Goal: Transaction & Acquisition: Subscribe to service/newsletter

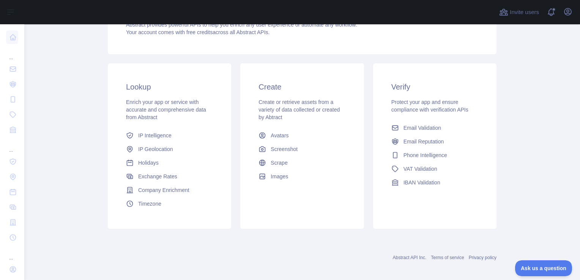
scroll to position [133, 0]
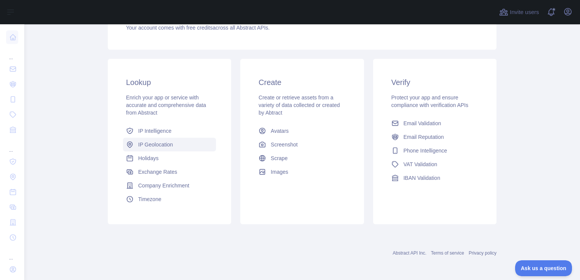
click at [153, 144] on span "IP Geolocation" at bounding box center [155, 145] width 35 height 8
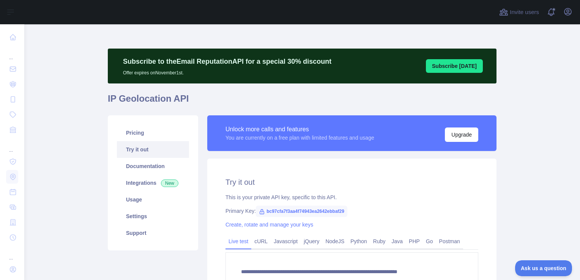
type textarea "**********"
click at [454, 135] on button "Upgrade" at bounding box center [461, 135] width 33 height 14
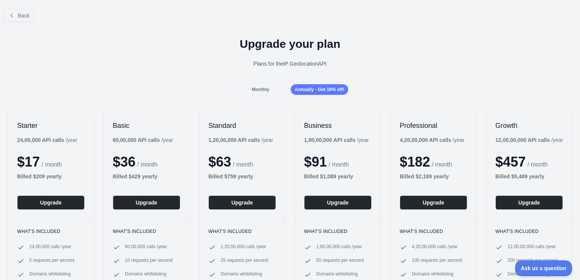
click at [269, 87] on div "Monthly" at bounding box center [260, 89] width 57 height 11
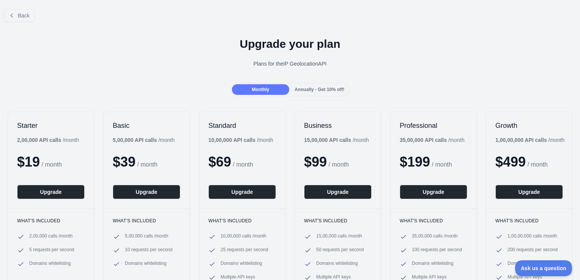
click at [267, 90] on span "Monthly" at bounding box center [260, 89] width 17 height 5
click at [24, 16] on span "Back" at bounding box center [24, 16] width 12 height 6
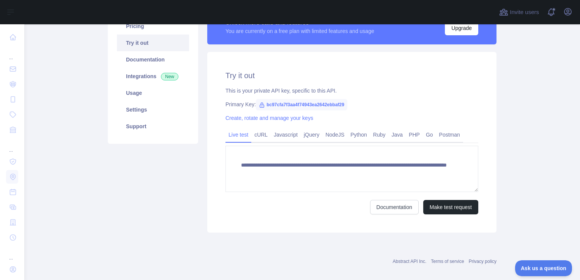
scroll to position [115, 0]
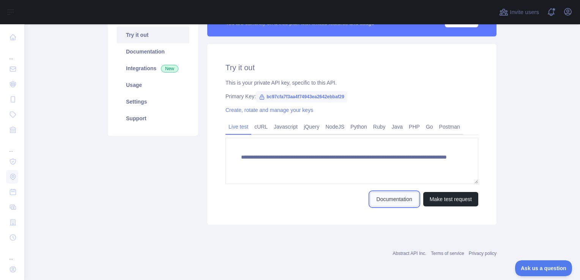
click at [381, 199] on link "Documentation" at bounding box center [394, 199] width 49 height 14
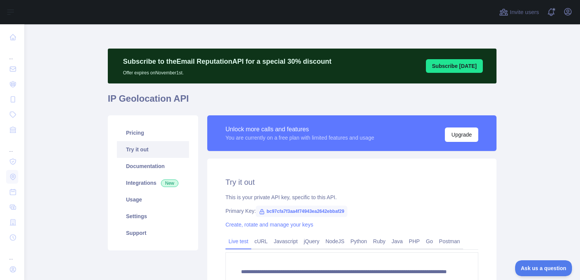
click at [324, 131] on div "Unlock more calls and features" at bounding box center [300, 129] width 149 height 9
click at [453, 137] on button "Upgrade" at bounding box center [461, 135] width 33 height 14
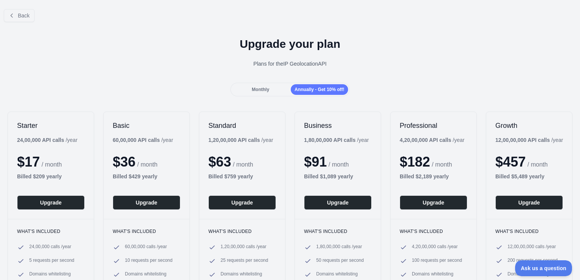
click at [257, 87] on span "Monthly" at bounding box center [260, 89] width 17 height 5
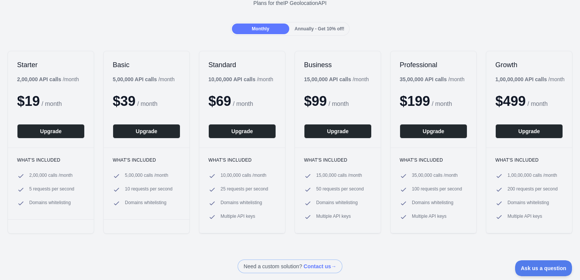
scroll to position [61, 0]
click at [68, 172] on div "What's included 2,00,000 calls / month 5 requests per second Domains whitelisti…" at bounding box center [51, 184] width 86 height 72
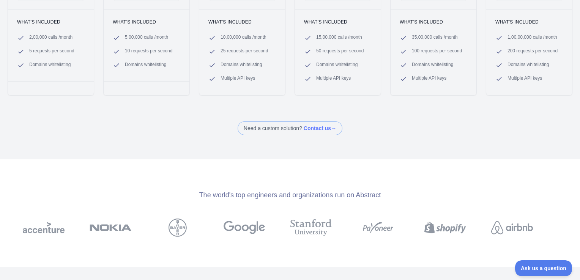
scroll to position [207, 0]
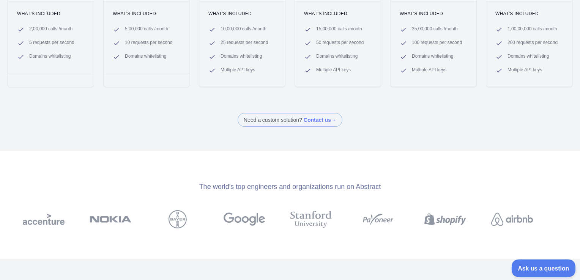
click at [544, 265] on span "Ask us a question" at bounding box center [539, 267] width 57 height 5
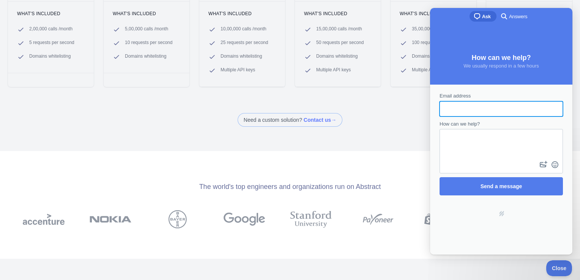
scroll to position [0, 0]
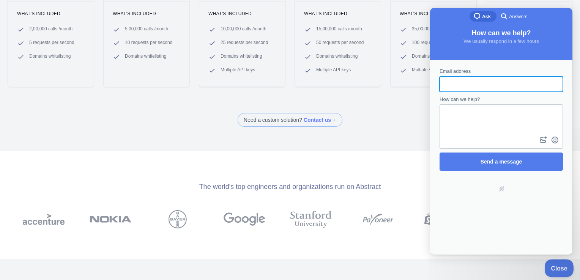
click at [551, 266] on span "Close" at bounding box center [557, 267] width 26 height 5
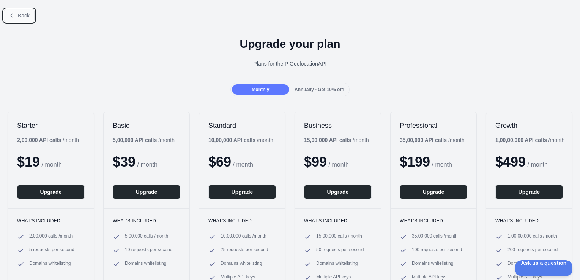
click at [17, 13] on button "Back" at bounding box center [19, 15] width 31 height 13
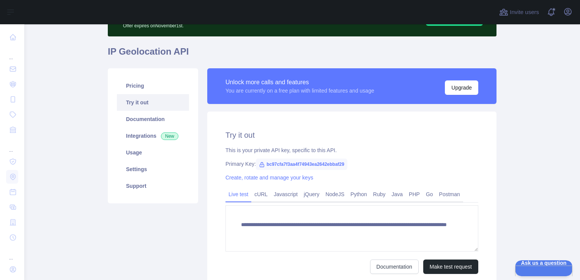
scroll to position [50, 0]
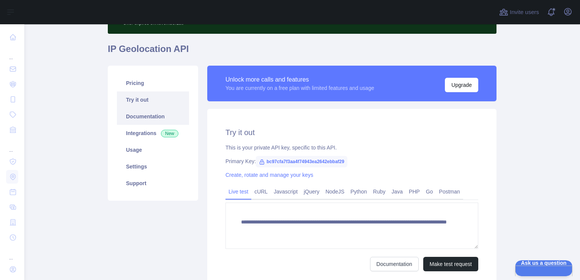
click at [142, 119] on link "Documentation" at bounding box center [153, 116] width 72 height 17
click at [248, 84] on div "You are currently on a free plan with limited features and usage" at bounding box center [300, 88] width 149 height 8
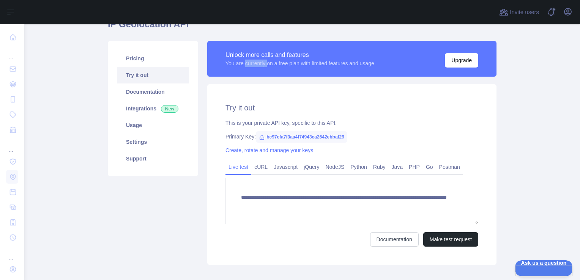
scroll to position [76, 0]
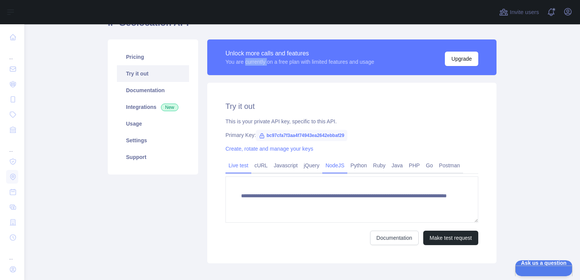
click at [331, 168] on link "NodeJS" at bounding box center [334, 165] width 25 height 12
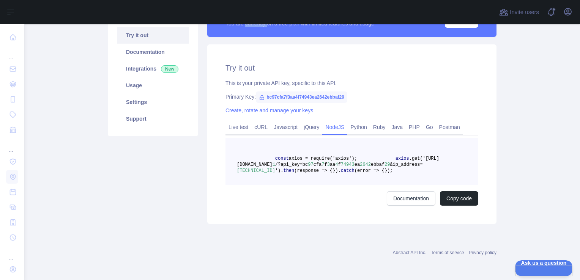
scroll to position [138, 0]
click at [359, 121] on link "Python" at bounding box center [358, 127] width 23 height 12
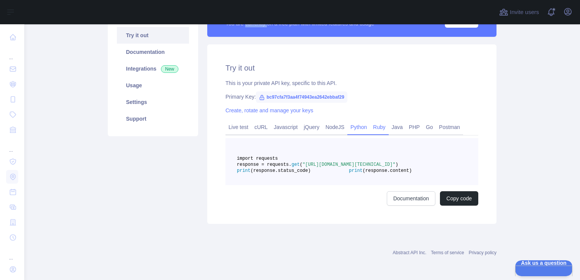
click at [381, 121] on link "Ruby" at bounding box center [379, 127] width 19 height 12
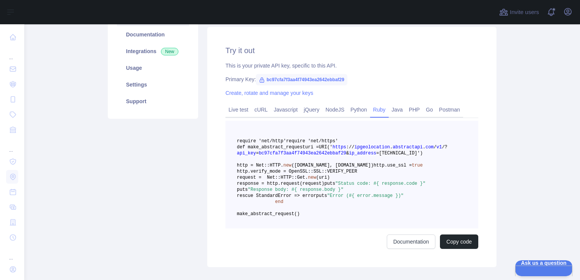
scroll to position [71, 0]
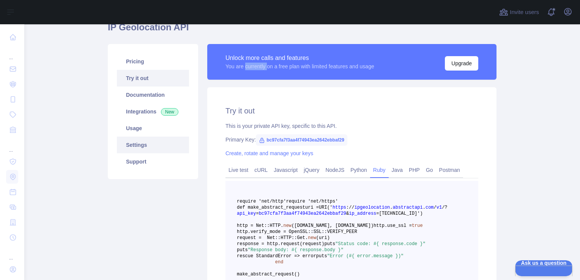
click at [138, 146] on link "Settings" at bounding box center [153, 145] width 72 height 17
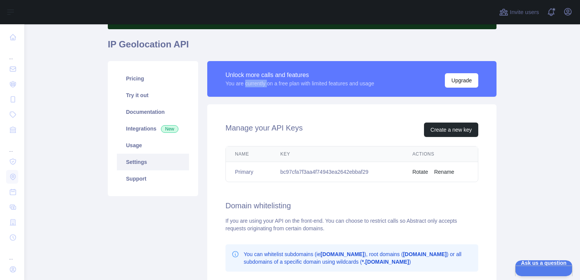
scroll to position [53, 0]
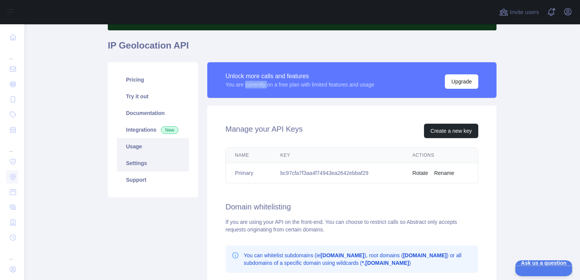
click at [147, 144] on link "Usage" at bounding box center [153, 146] width 72 height 17
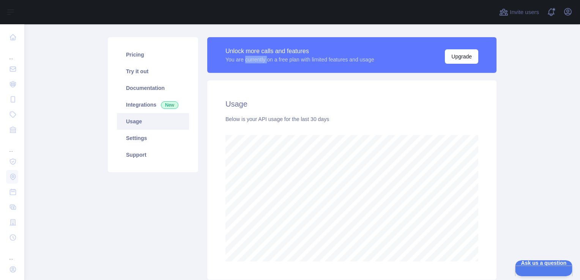
scroll to position [91, 0]
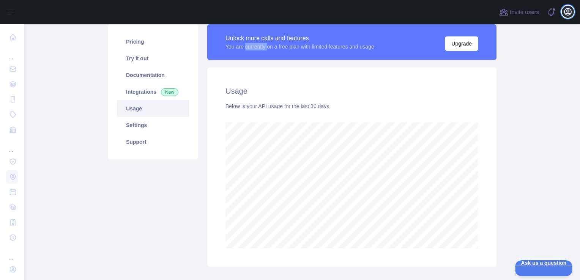
click at [565, 11] on icon "button" at bounding box center [567, 11] width 9 height 9
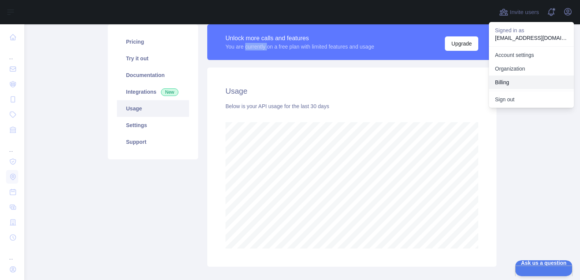
click at [518, 78] on button "Billing" at bounding box center [531, 83] width 85 height 14
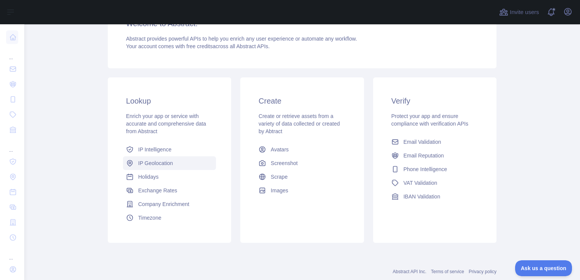
click at [151, 161] on span "IP Geolocation" at bounding box center [155, 163] width 35 height 8
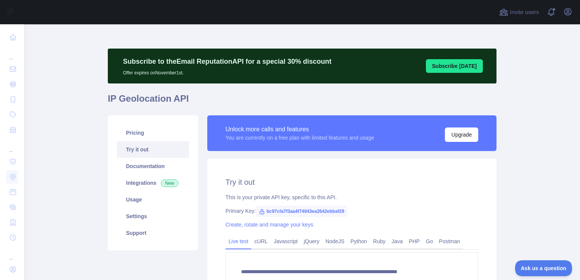
type textarea "**********"
click at [148, 227] on link "Support" at bounding box center [153, 233] width 72 height 17
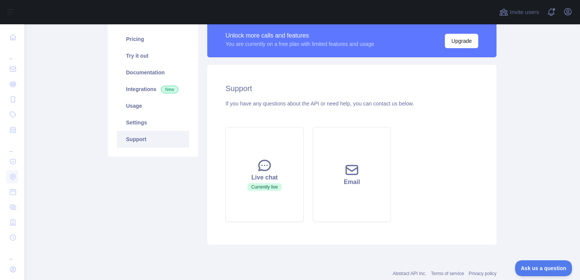
scroll to position [114, 0]
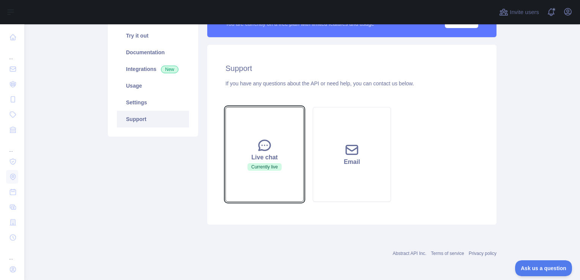
click at [273, 153] on div "Live chat" at bounding box center [264, 157] width 59 height 9
click at [261, 154] on div "Live chat" at bounding box center [264, 157] width 59 height 9
click at [261, 166] on span "Currently live" at bounding box center [265, 167] width 34 height 8
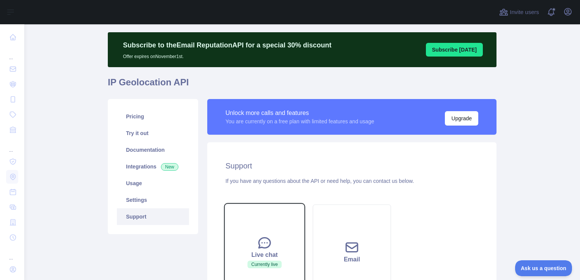
scroll to position [0, 0]
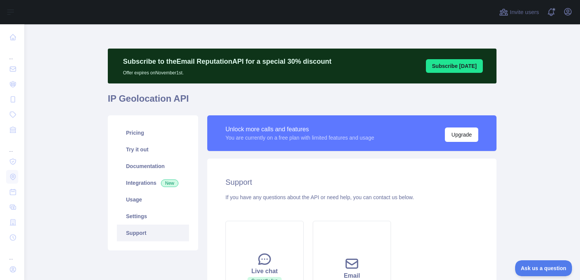
click at [454, 69] on button "Subscribe [DATE]" at bounding box center [454, 66] width 57 height 14
click at [453, 63] on button "Subscribe [DATE]" at bounding box center [454, 66] width 57 height 14
click at [459, 133] on button "Upgrade" at bounding box center [461, 135] width 33 height 14
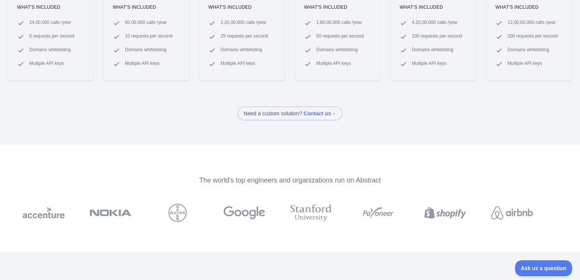
scroll to position [228, 0]
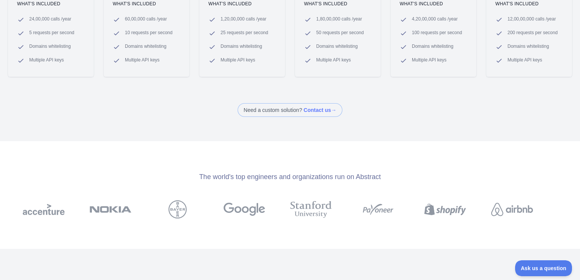
click at [327, 107] on span at bounding box center [290, 110] width 105 height 14
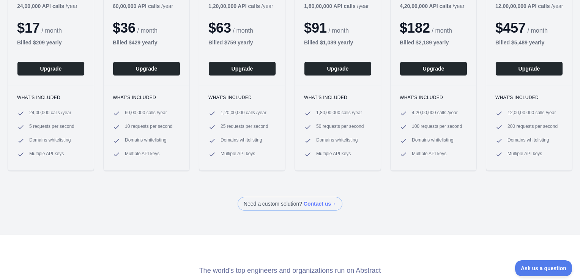
scroll to position [38, 0]
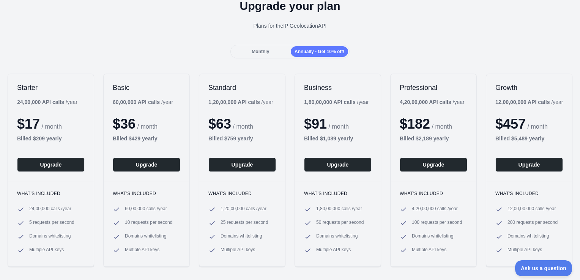
click at [263, 51] on span "Monthly" at bounding box center [260, 51] width 17 height 5
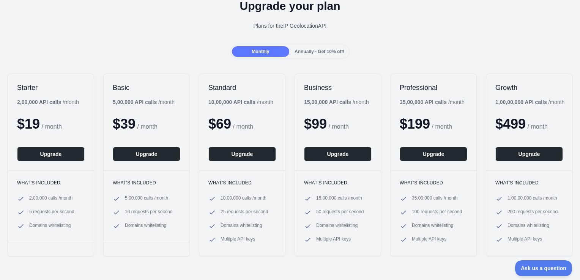
click at [308, 52] on span "Annually - Get 10% off!" at bounding box center [320, 51] width 50 height 5
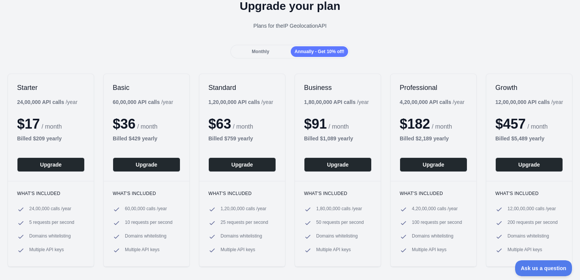
click at [263, 52] on span "Monthly" at bounding box center [260, 51] width 17 height 5
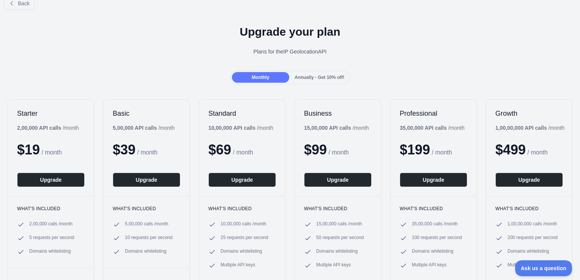
scroll to position [0, 0]
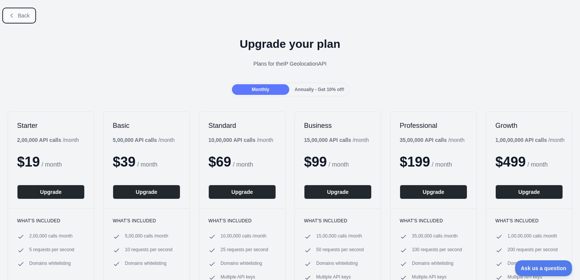
click at [24, 16] on span "Back" at bounding box center [24, 16] width 12 height 6
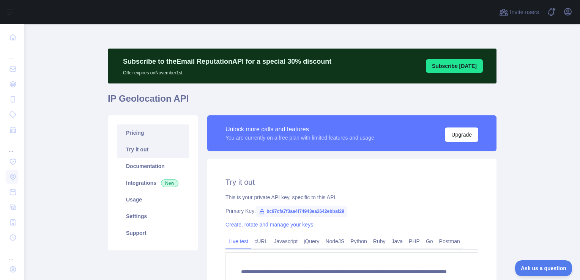
click at [143, 133] on link "Pricing" at bounding box center [153, 133] width 72 height 17
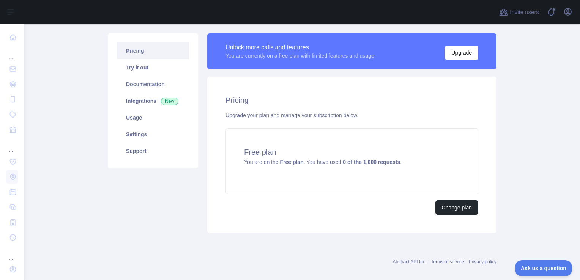
scroll to position [90, 0]
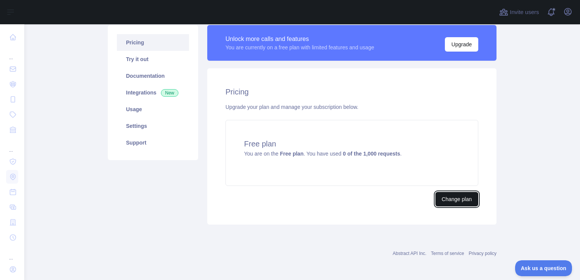
click at [461, 199] on button "Change plan" at bounding box center [456, 199] width 43 height 14
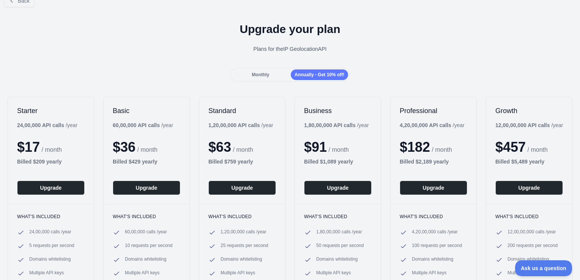
scroll to position [38, 0]
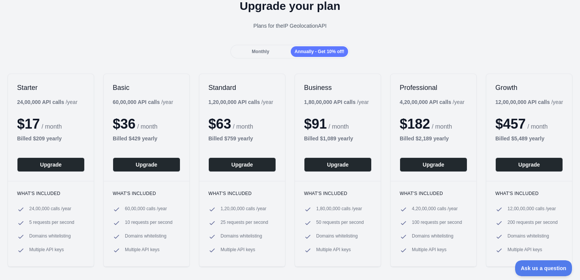
click at [260, 52] on span "Monthly" at bounding box center [260, 51] width 17 height 5
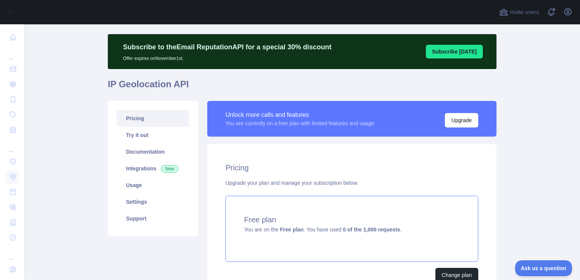
scroll to position [90, 0]
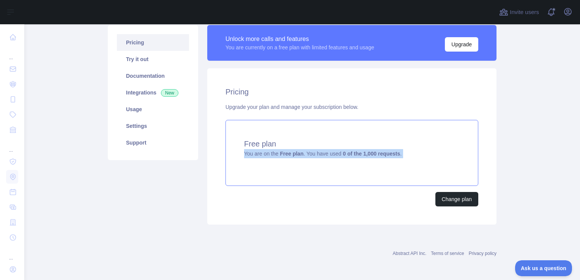
drag, startPoint x: 240, startPoint y: 154, endPoint x: 393, endPoint y: 158, distance: 152.7
click at [393, 158] on div "Free plan You are on the Free plan . You have used 0 of the 1,000 requests ." at bounding box center [352, 153] width 253 height 66
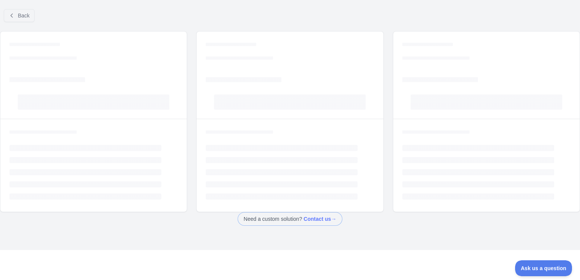
scroll to position [26, 0]
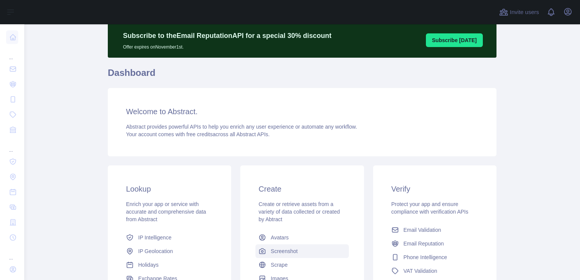
scroll to position [76, 0]
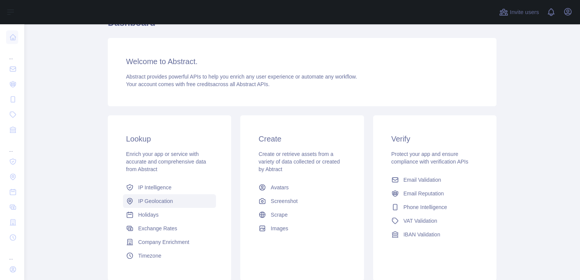
click at [169, 201] on span "IP Geolocation" at bounding box center [155, 201] width 35 height 8
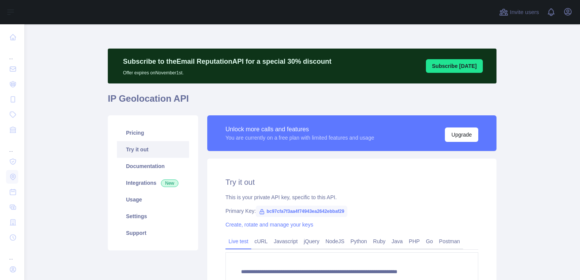
type textarea "**********"
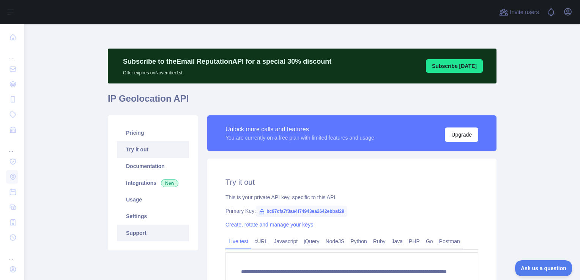
scroll to position [76, 0]
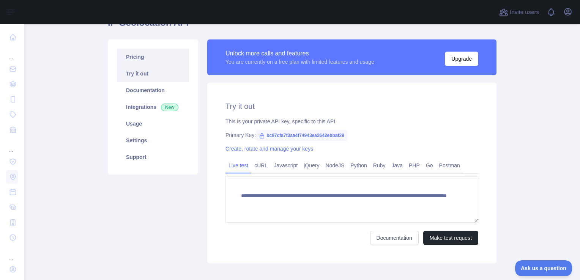
click at [131, 56] on link "Pricing" at bounding box center [153, 57] width 72 height 17
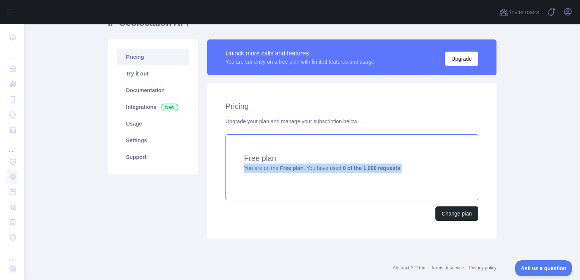
drag, startPoint x: 415, startPoint y: 169, endPoint x: 233, endPoint y: 170, distance: 181.9
click at [233, 170] on div "Free plan You are on the Free plan . You have used 0 of the 1,000 requests ." at bounding box center [352, 167] width 253 height 66
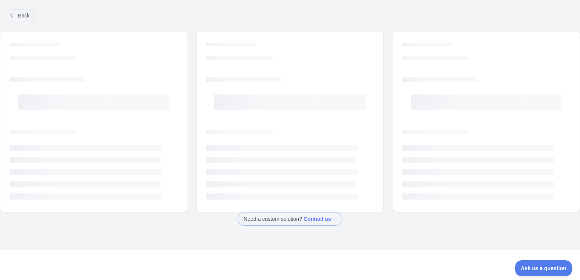
scroll to position [26, 0]
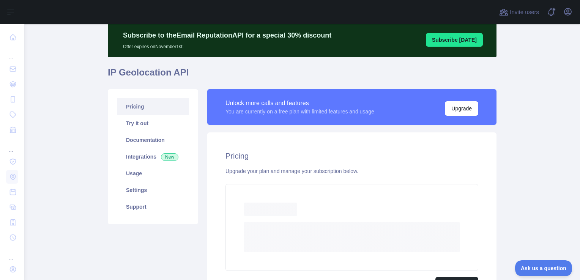
scroll to position [76, 0]
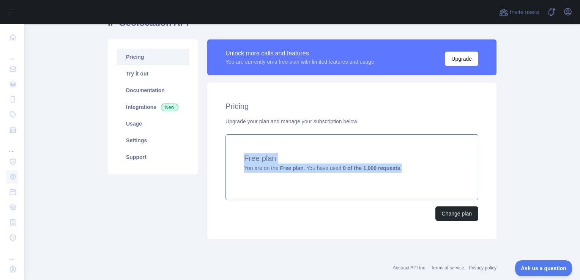
drag, startPoint x: 404, startPoint y: 169, endPoint x: 228, endPoint y: 158, distance: 176.5
click at [228, 158] on div "Free plan You are on the Free plan . You have used 0 of the 1,000 requests ." at bounding box center [352, 167] width 253 height 66
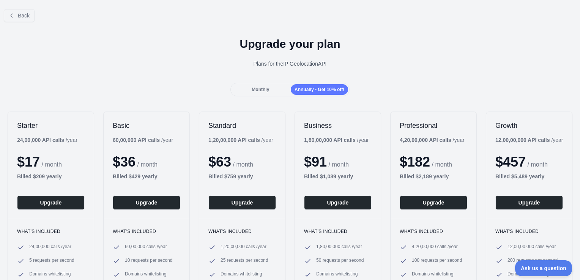
scroll to position [76, 0]
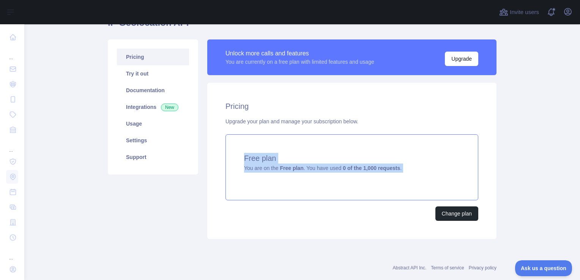
copy div "Free plan You are on the Free plan . You have used 0 of the 1,000 requests ."
drag, startPoint x: 236, startPoint y: 151, endPoint x: 407, endPoint y: 174, distance: 172.8
click at [407, 174] on div "Free plan You are on the Free plan . You have used 0 of the 1,000 requests ." at bounding box center [352, 167] width 253 height 66
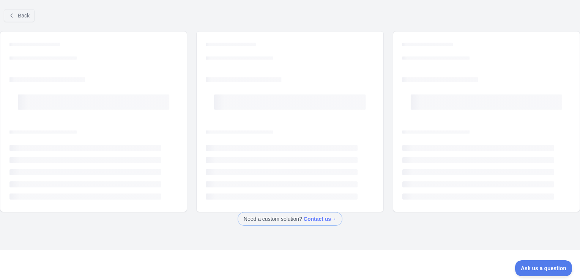
scroll to position [26, 0]
